Goal: Information Seeking & Learning: Learn about a topic

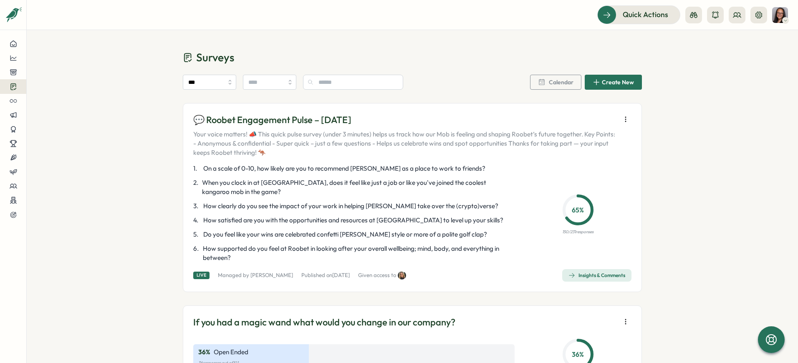
click at [597, 282] on div "💬 Roobet Engagement Pulse – [DATE] Your voice matters! 📣 This quick pulse surve…" at bounding box center [412, 197] width 459 height 189
click at [590, 275] on div "Insights & Comments" at bounding box center [596, 275] width 57 height 7
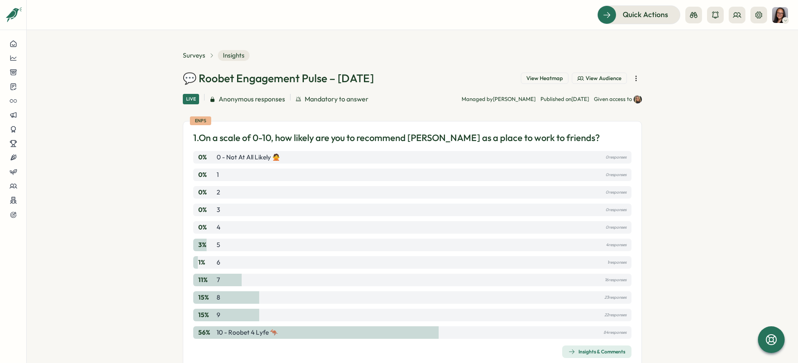
click at [594, 80] on span "View Audience" at bounding box center [603, 79] width 36 height 8
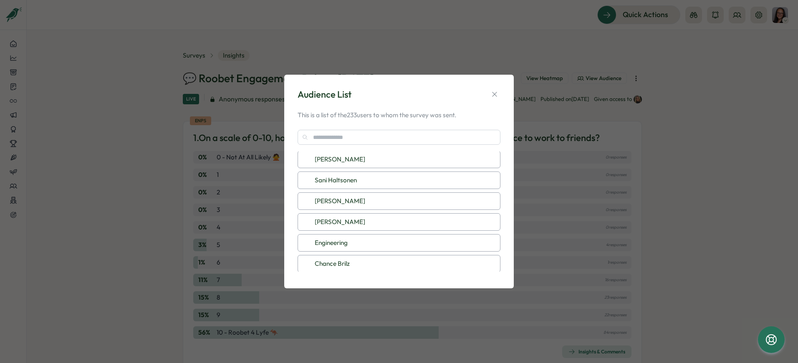
scroll to position [4737, 0]
click at [435, 218] on div "Engineering" at bounding box center [398, 221] width 203 height 18
click at [494, 94] on icon "button" at bounding box center [494, 94] width 5 height 5
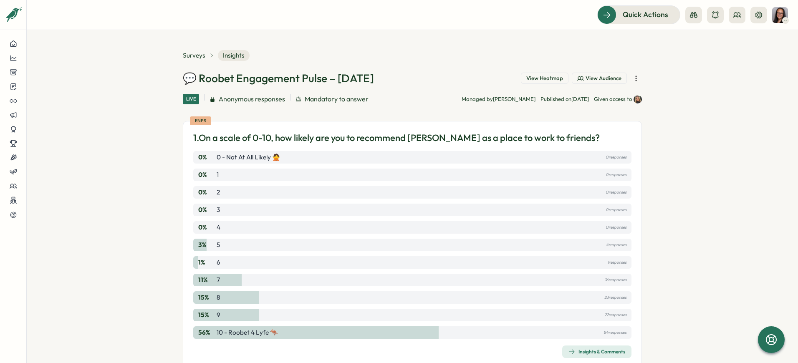
click at [637, 79] on icon "button" at bounding box center [636, 78] width 8 height 8
click at [121, 118] on section "Surveys Insights 💬 Roobet Engagement Pulse – September 2025 View Heatmap View A…" at bounding box center [412, 196] width 771 height 333
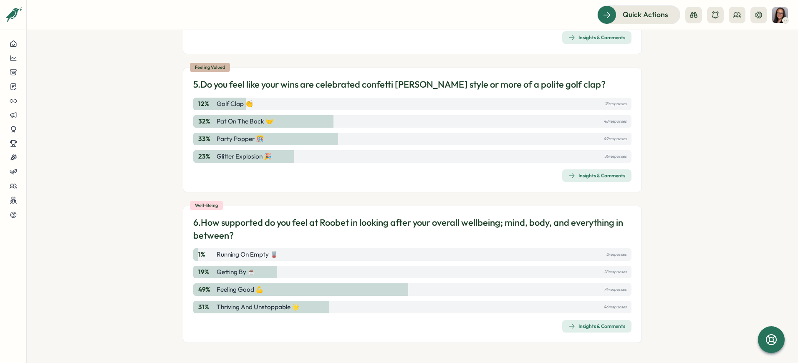
scroll to position [0, 0]
